Goal: Contribute content

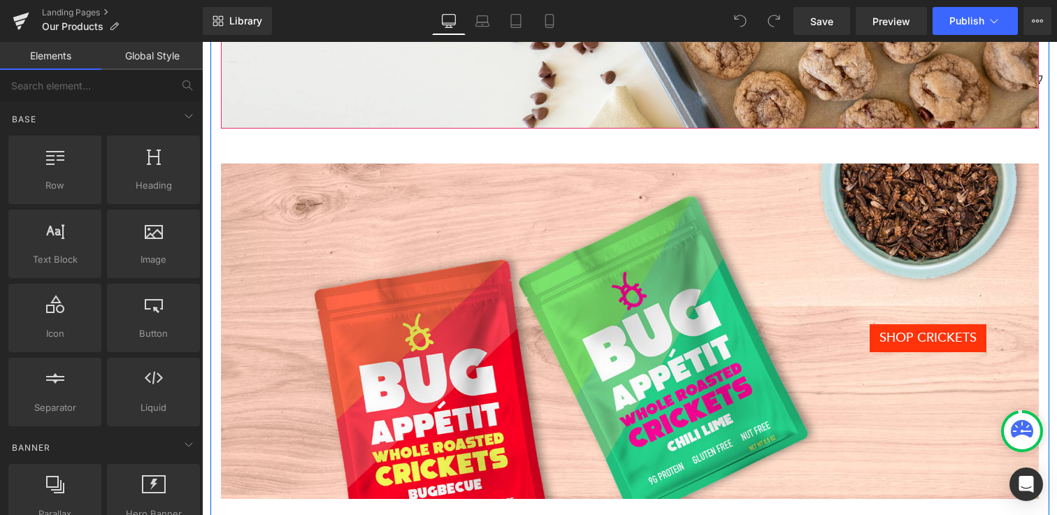
scroll to position [503, 0]
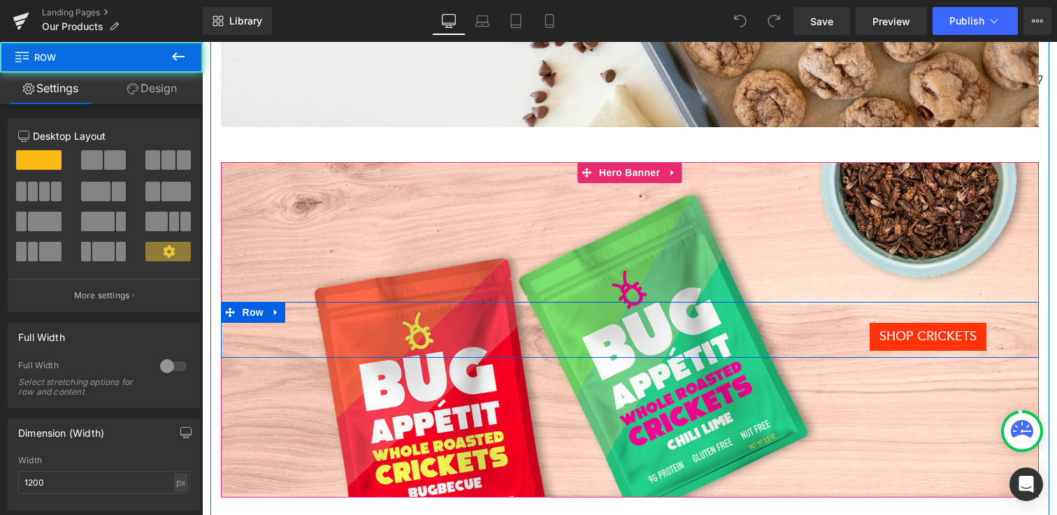
click at [566, 308] on div "SHOP CRICKETS [GEOGRAPHIC_DATA]" at bounding box center [630, 330] width 818 height 56
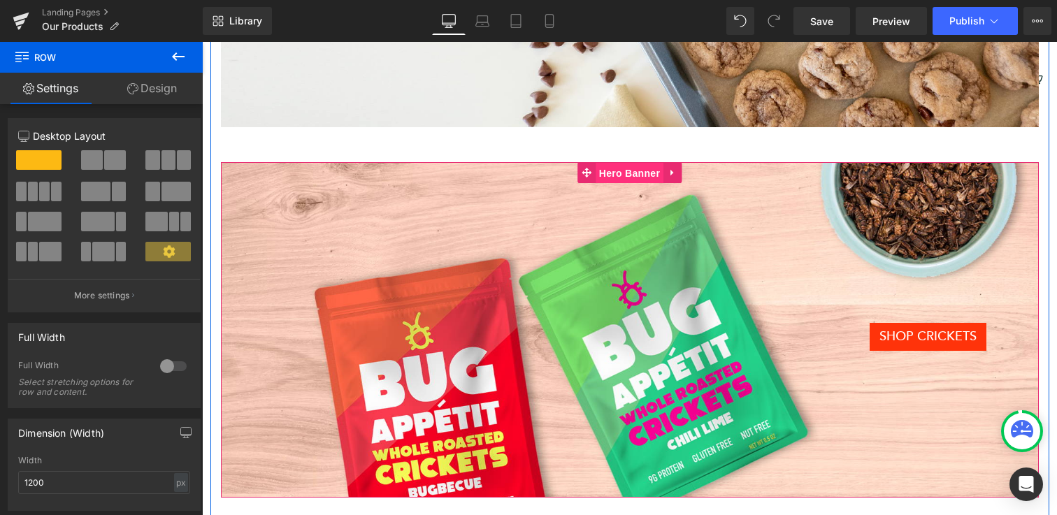
click at [628, 173] on span "Hero Banner" at bounding box center [630, 173] width 68 height 21
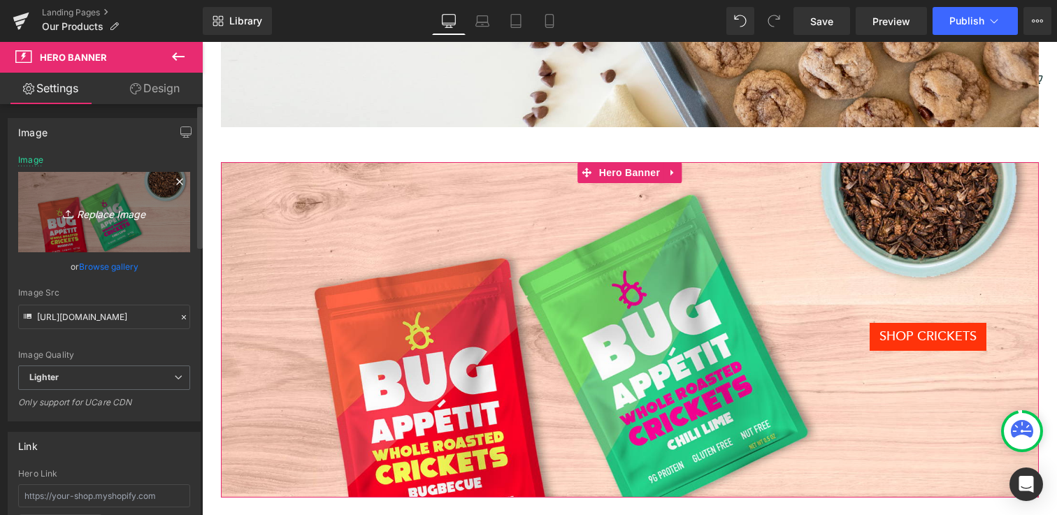
click at [101, 210] on icon "Replace Image" at bounding box center [104, 211] width 112 height 17
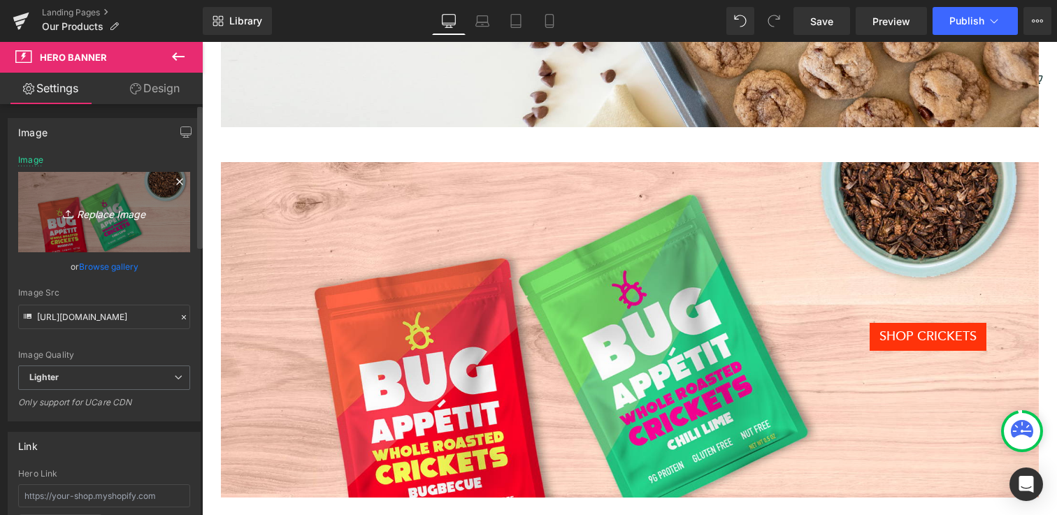
type input "C:\fakepath\New PP Product Page.png"
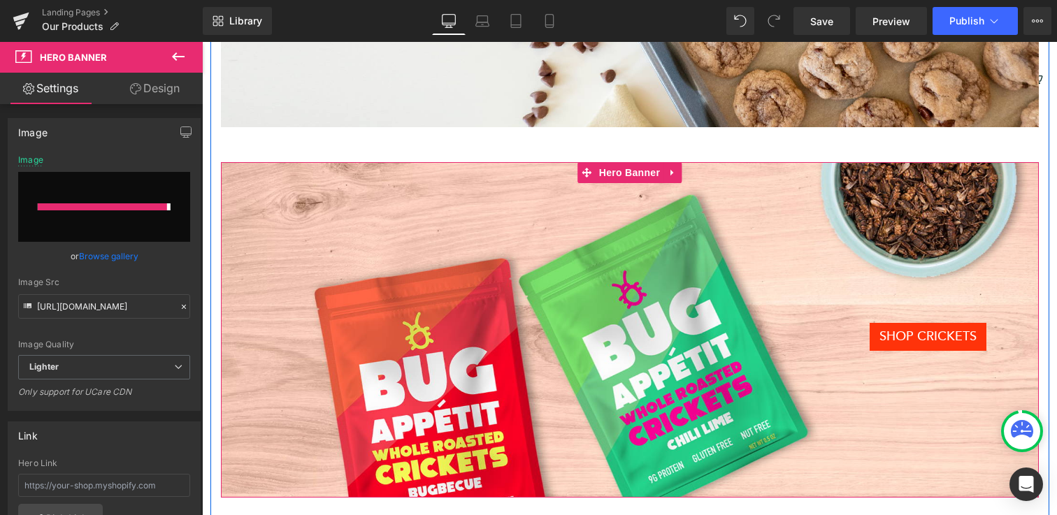
type input "[URL][DOMAIN_NAME]"
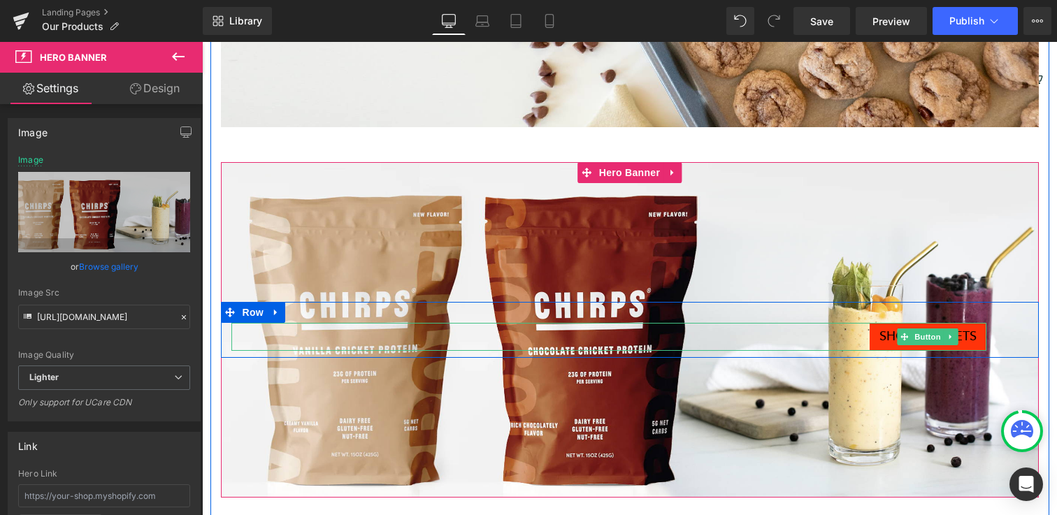
click at [892, 336] on span "SHOP CRICKETS" at bounding box center [927, 336] width 97 height 17
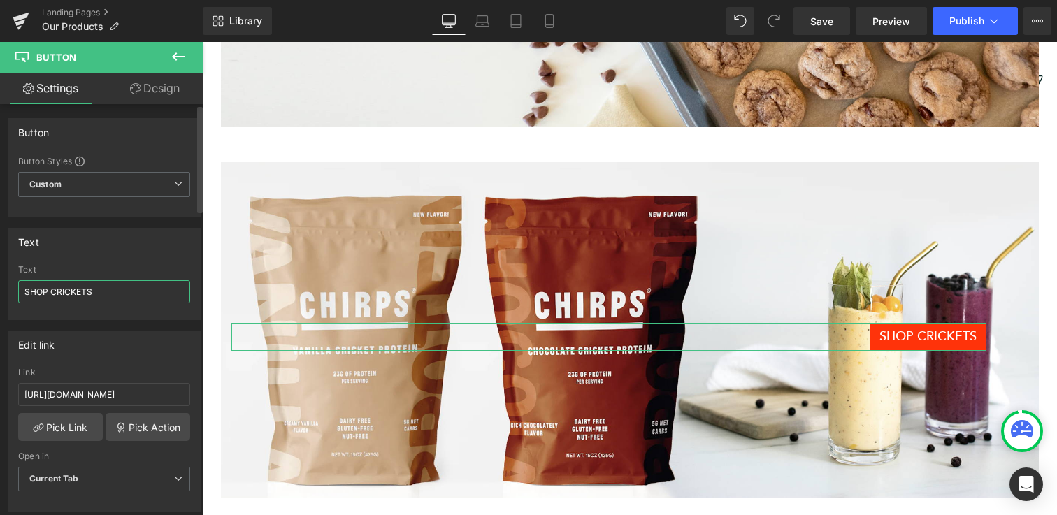
click at [107, 287] on input "SHOP CRICKETS" at bounding box center [104, 291] width 172 height 23
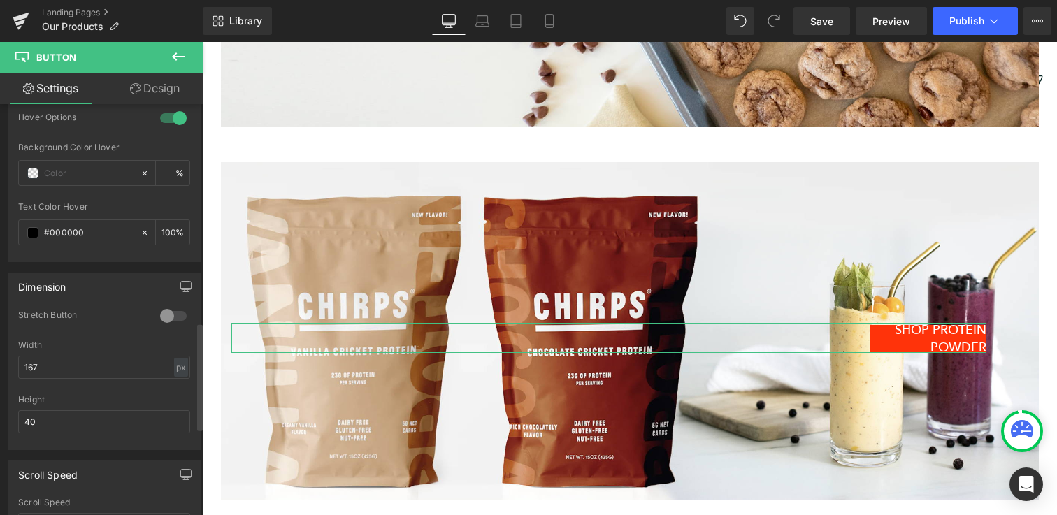
scroll to position [834, 0]
type input "SHOP PROTEIN POWDER"
click at [91, 355] on input "167" at bounding box center [104, 365] width 172 height 23
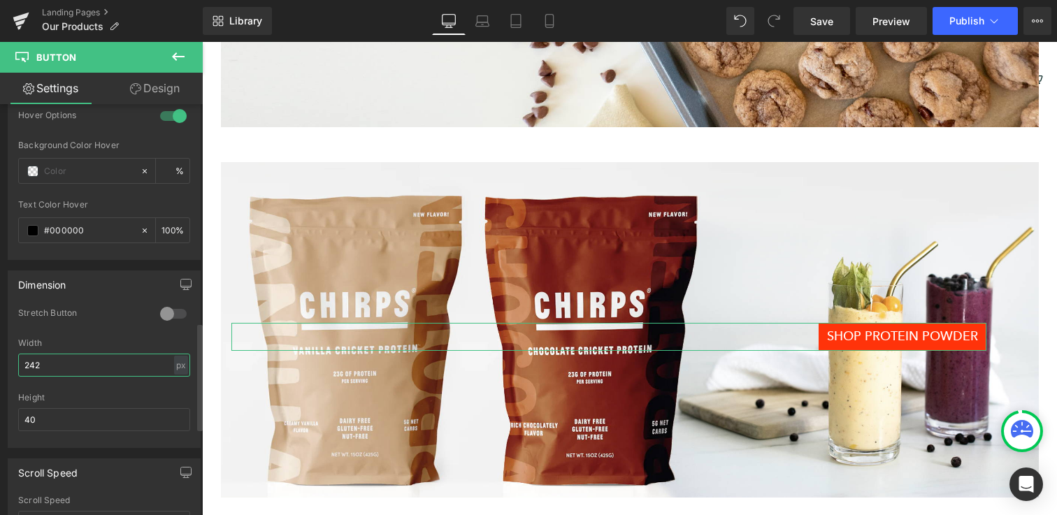
type input "243"
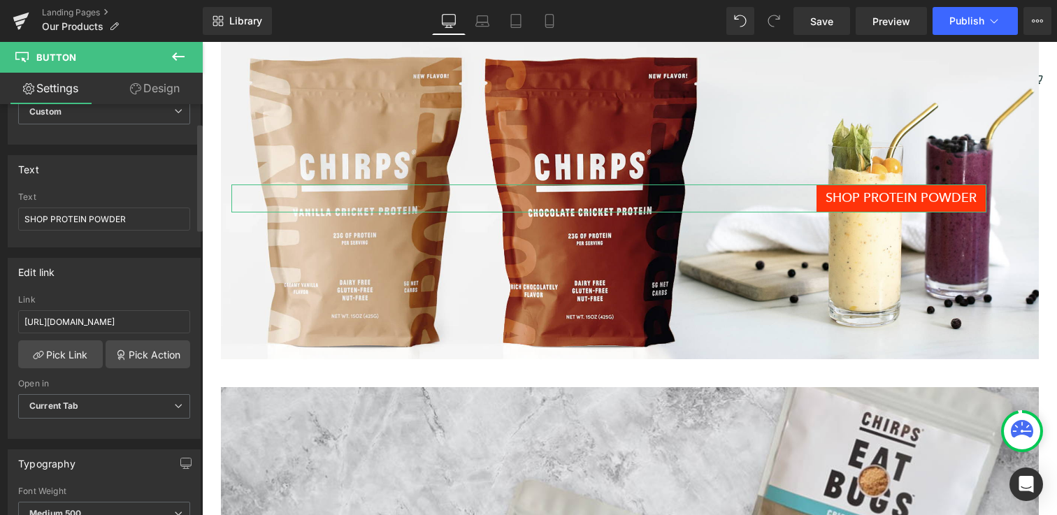
scroll to position [69, 0]
click at [117, 330] on input "[URL][DOMAIN_NAME]" at bounding box center [104, 325] width 172 height 23
click at [76, 319] on input "[URL][DOMAIN_NAME]" at bounding box center [104, 325] width 172 height 23
paste input "products/chirps-cricket-protein-powder?variant=29463146168403"
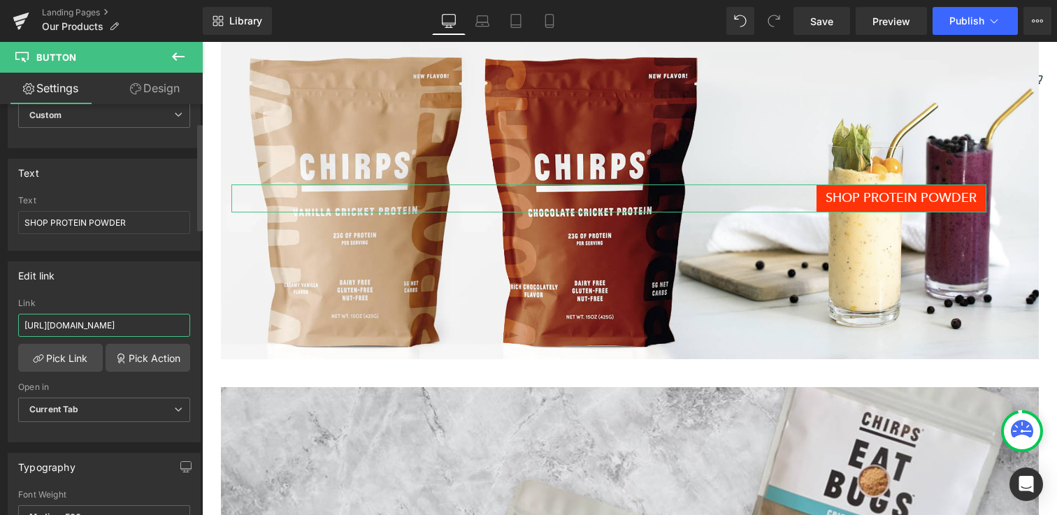
type input "[URL][DOMAIN_NAME]"
click at [162, 277] on div "Edit link" at bounding box center [104, 275] width 192 height 27
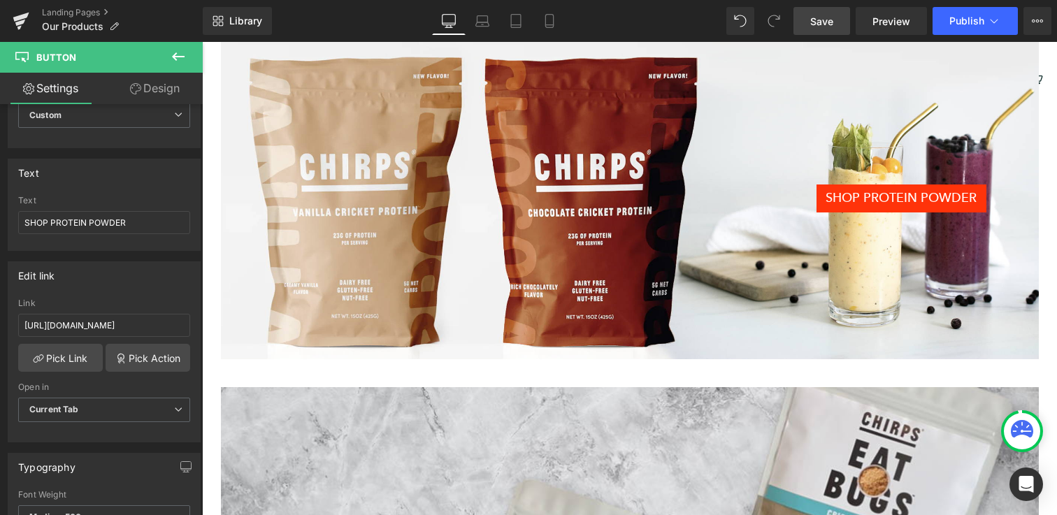
click at [812, 20] on span "Save" at bounding box center [821, 21] width 23 height 15
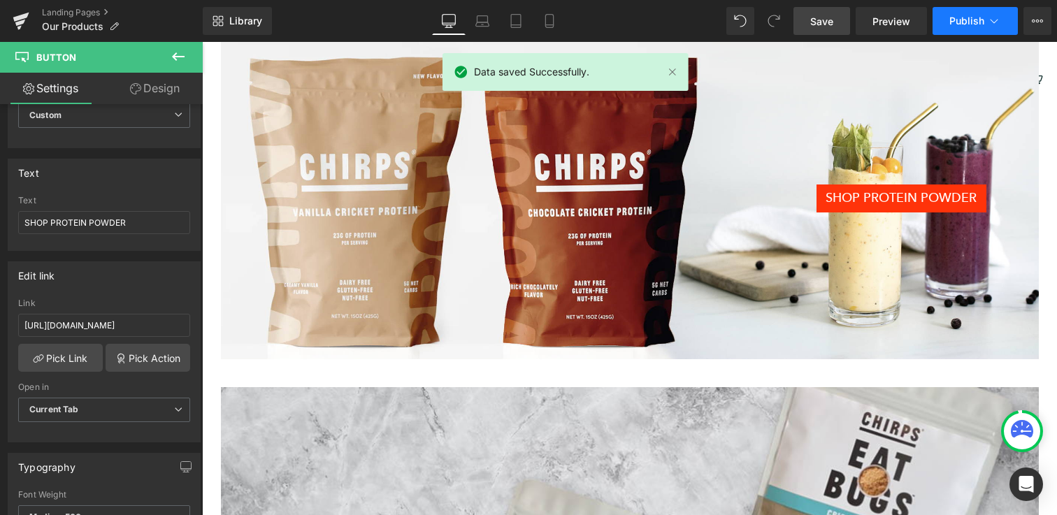
click at [945, 22] on button "Publish" at bounding box center [974, 21] width 85 height 28
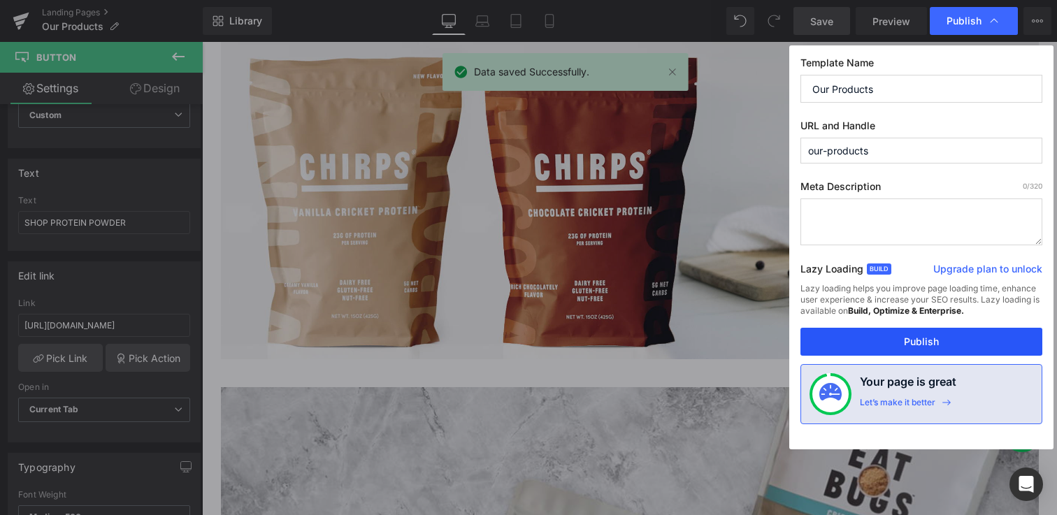
click at [863, 347] on button "Publish" at bounding box center [921, 342] width 242 height 28
